Goal: Communication & Community: Answer question/provide support

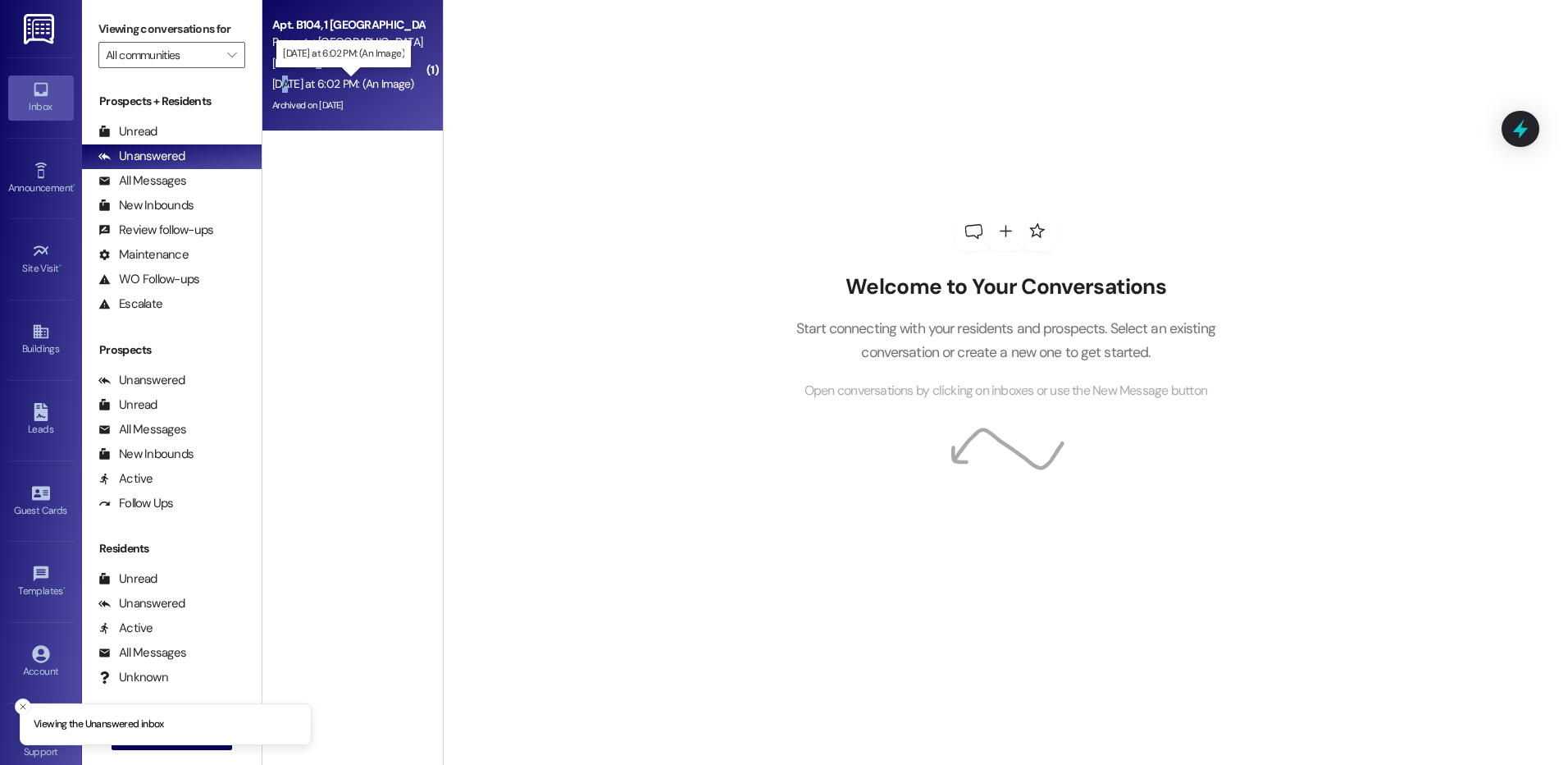
click at [290, 78] on div "[DATE] at 6:02 PM: (An Image) [DATE] at 6:02 PM: (An Image)" at bounding box center [343, 83] width 142 height 14
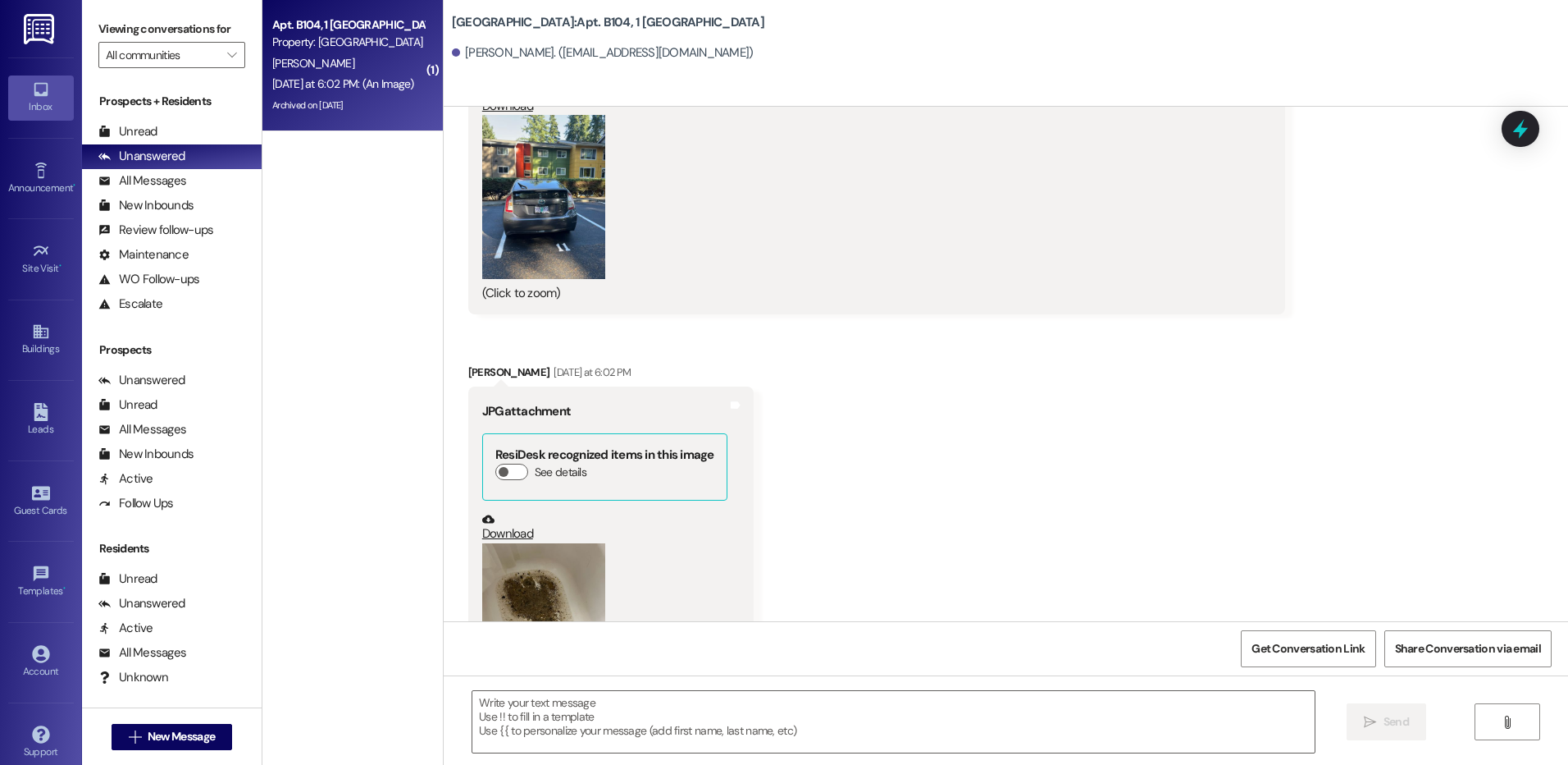
scroll to position [37064, 0]
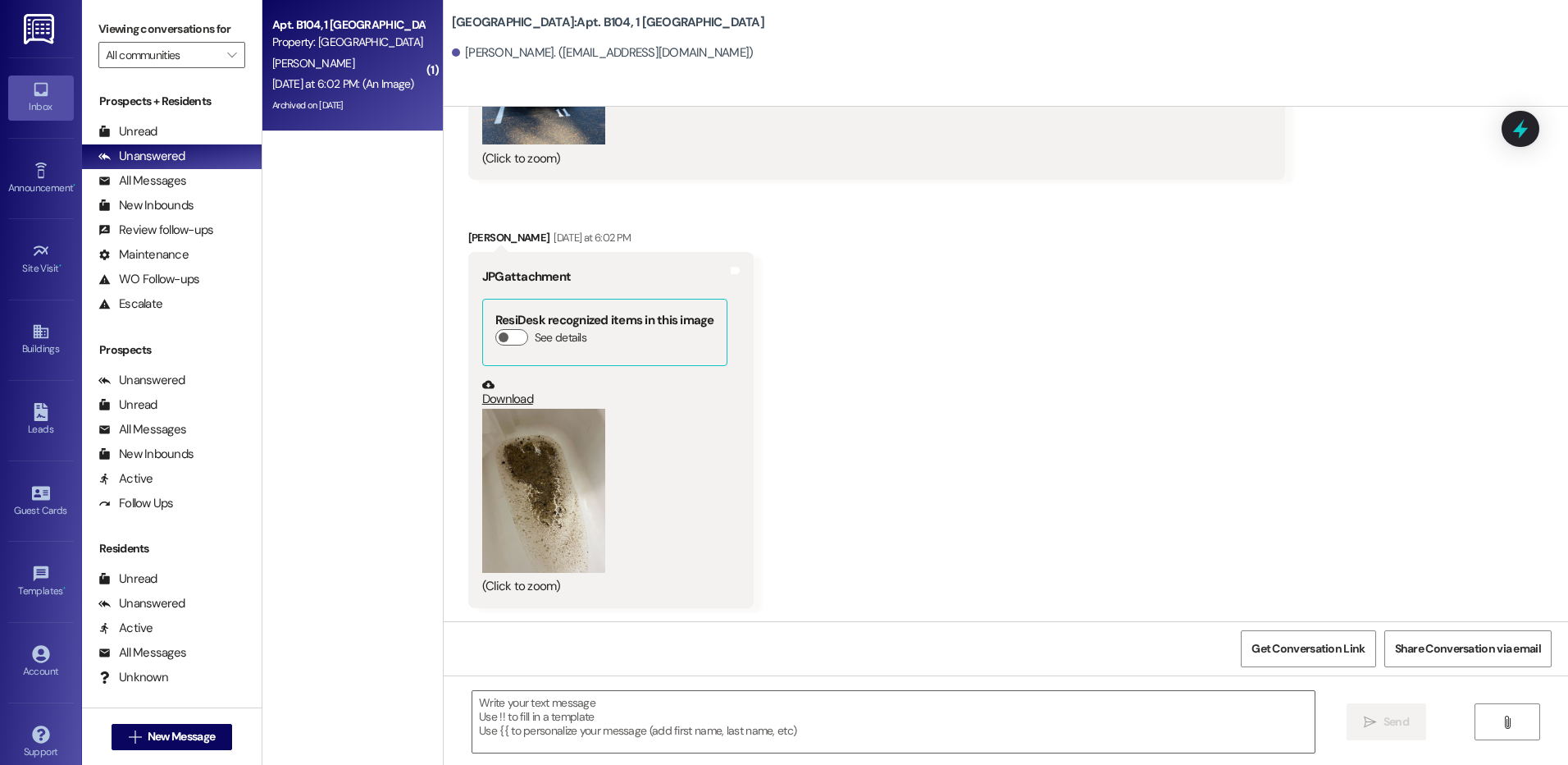
click at [541, 489] on button "Zoom image" at bounding box center [543, 491] width 123 height 164
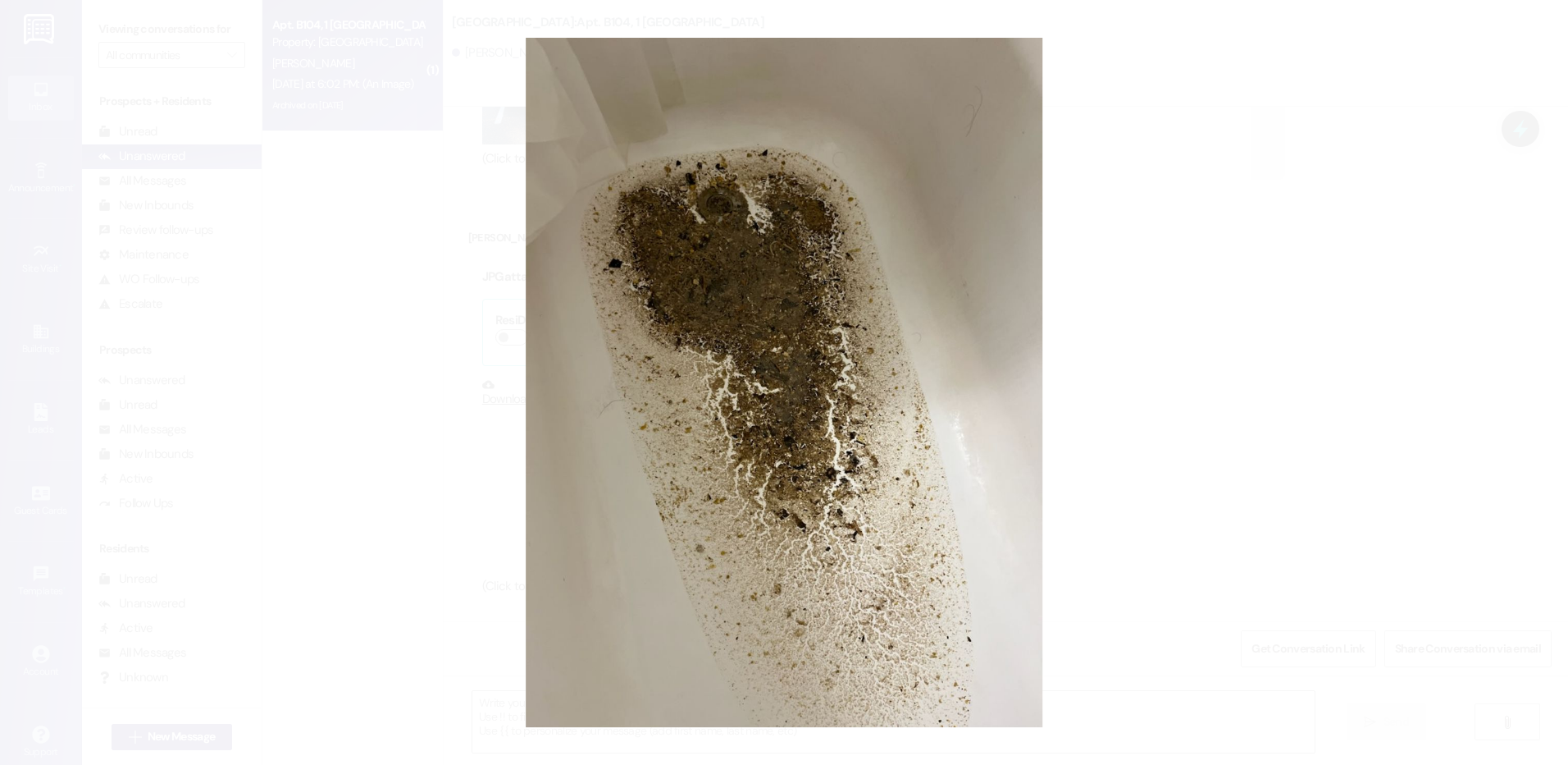
click at [407, 480] on button "Unzoom image" at bounding box center [784, 382] width 1568 height 765
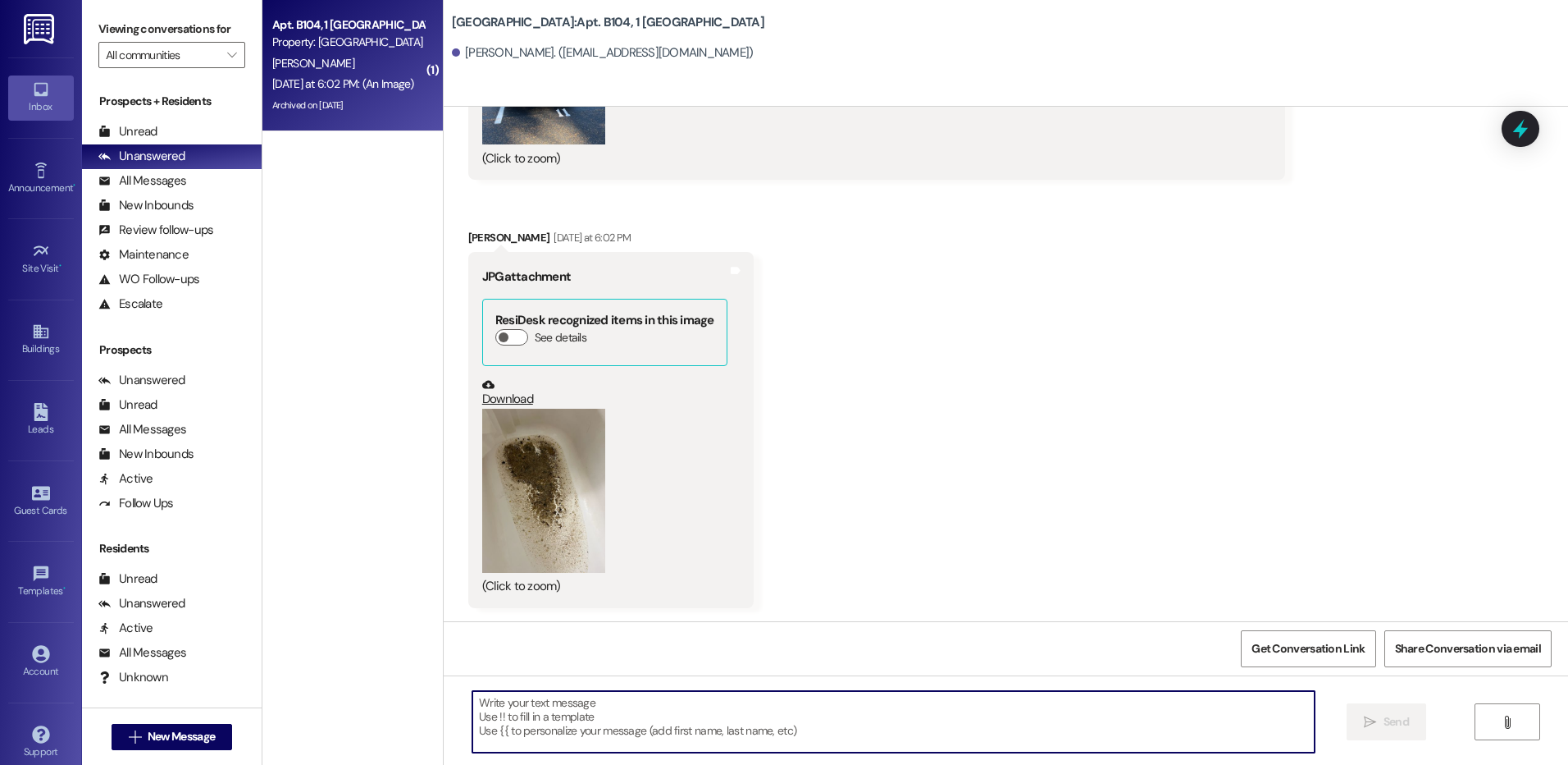
click at [511, 718] on textarea at bounding box center [892, 721] width 842 height 62
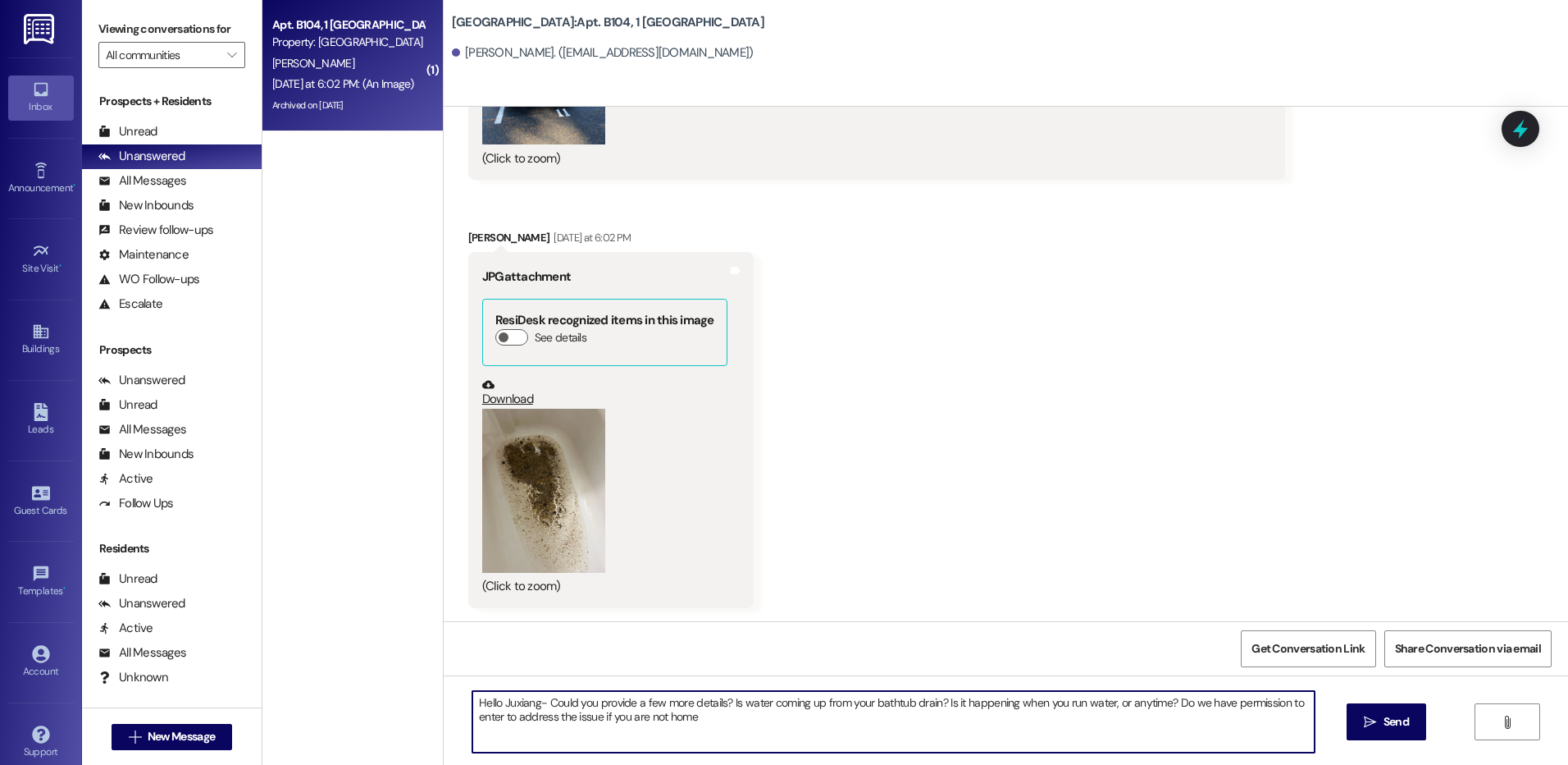
type textarea "Hello Juxiang- Could you provide a few more details? Is water coming up from yo…"
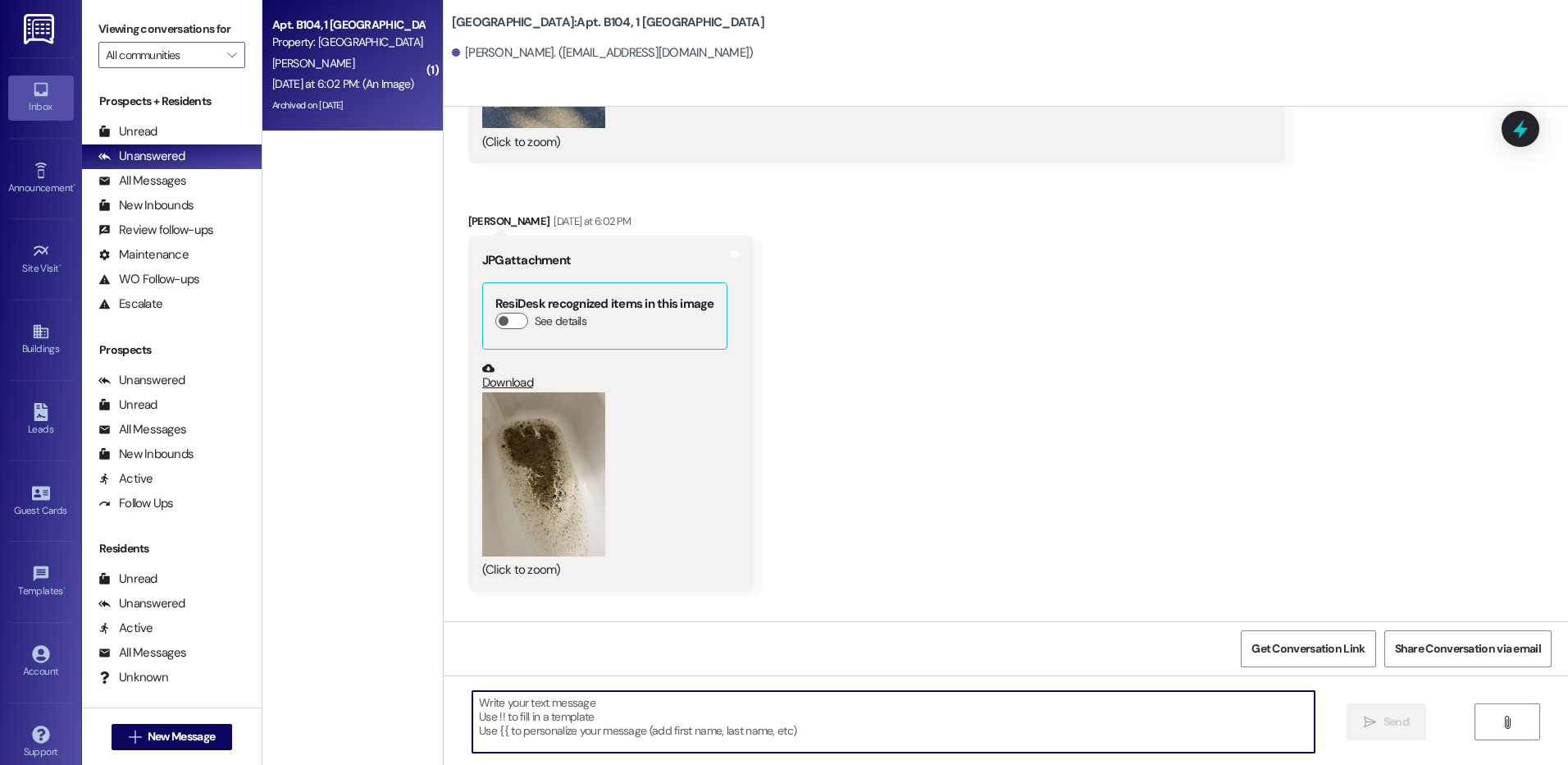
scroll to position [37196, 0]
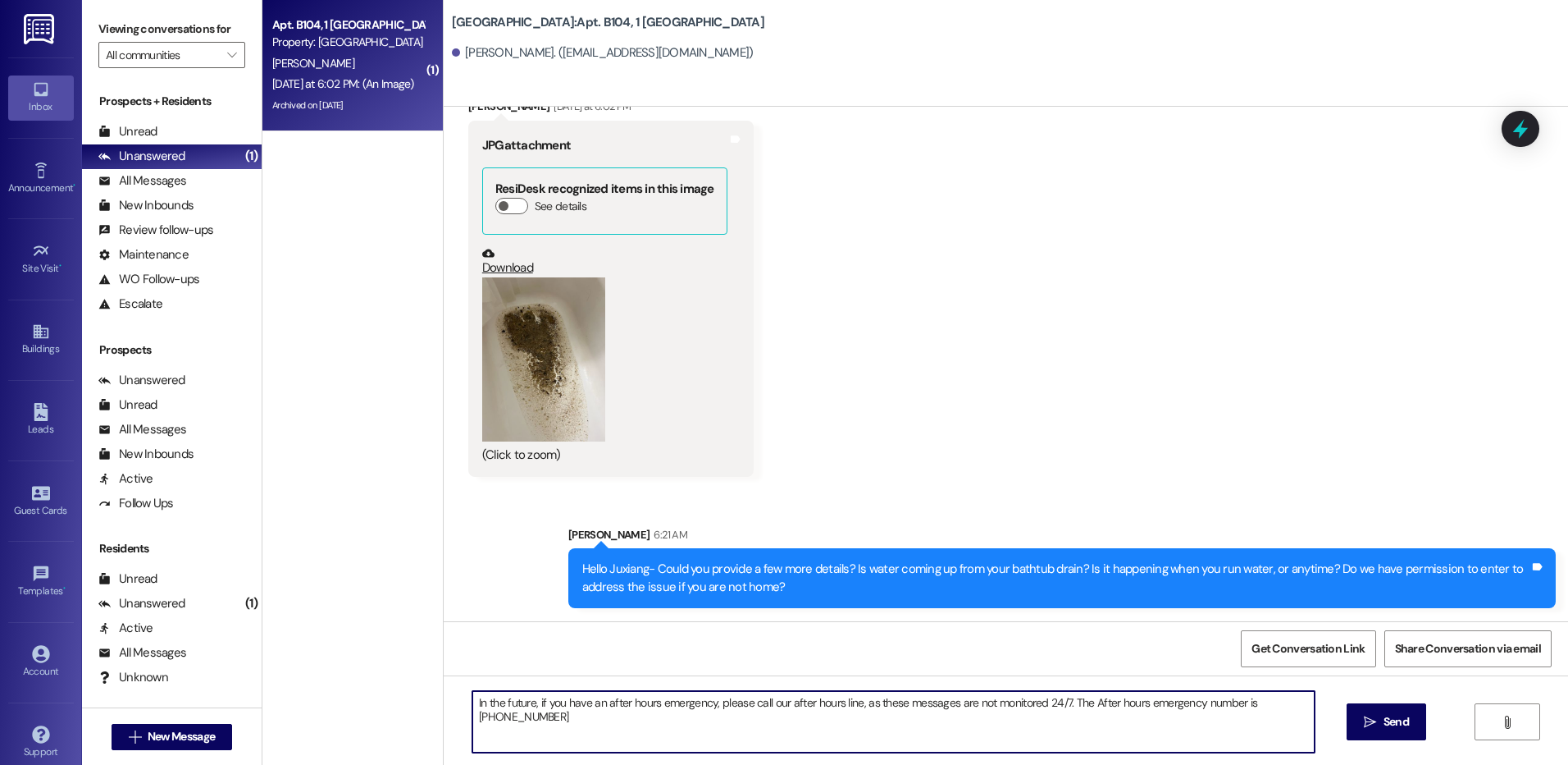
type textarea "In the future, if you have an after hours emergency, please call our after hour…"
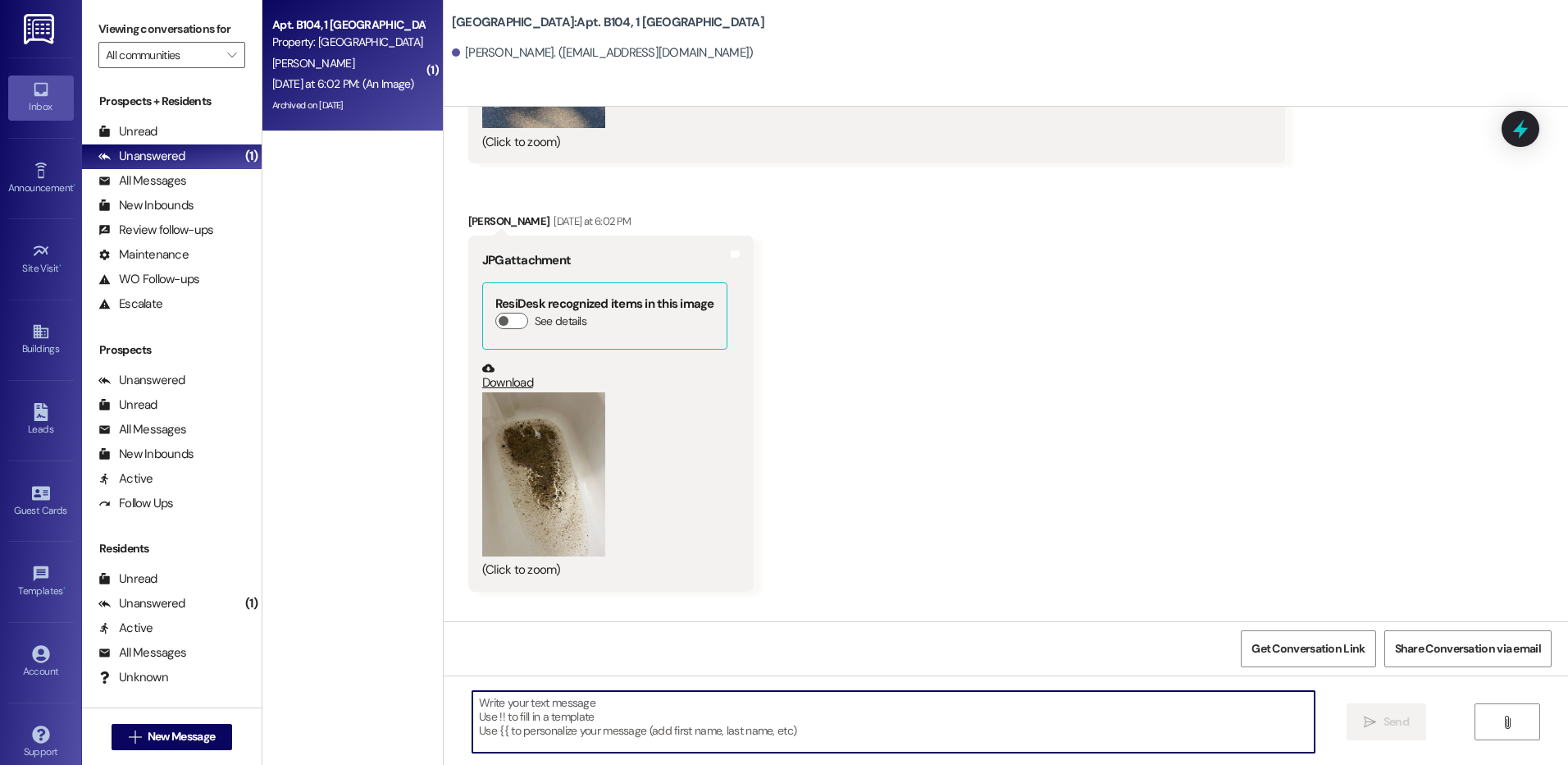
scroll to position [37311, 0]
